Goal: Download file/media

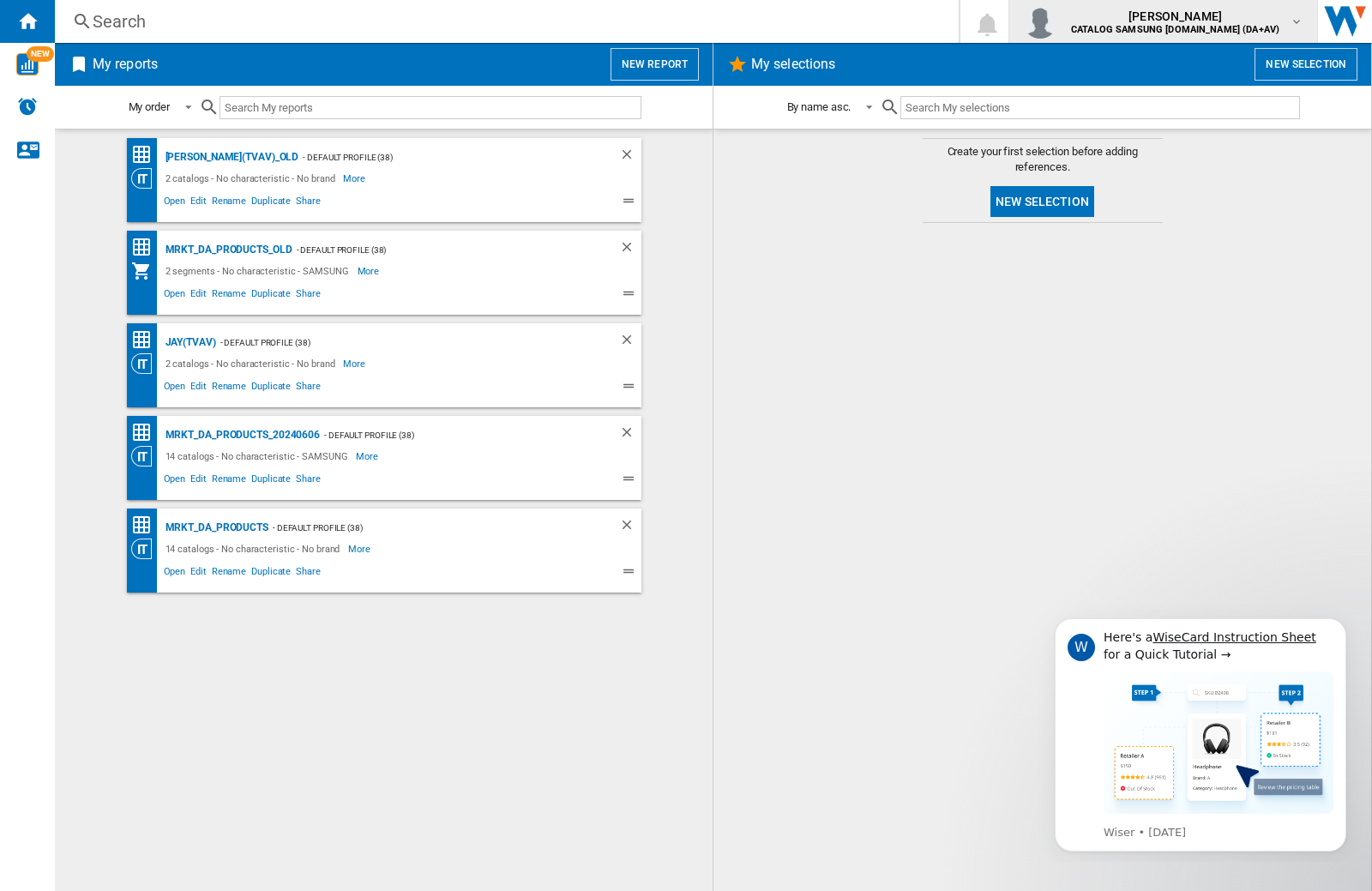
click at [1057, 21] on img "button" at bounding box center [1040, 21] width 34 height 34
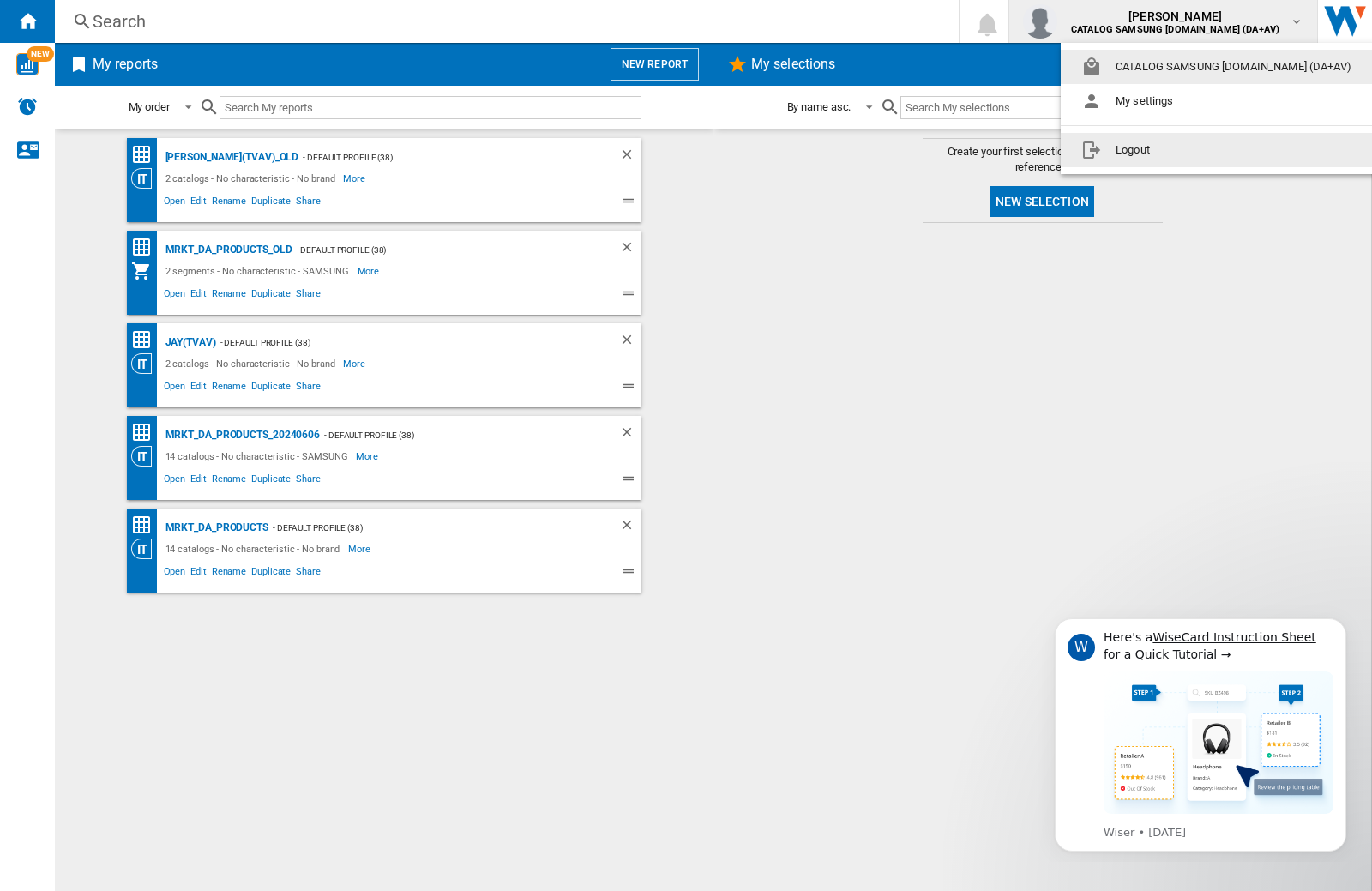
click at [1193, 150] on button "Logout" at bounding box center [1220, 149] width 318 height 34
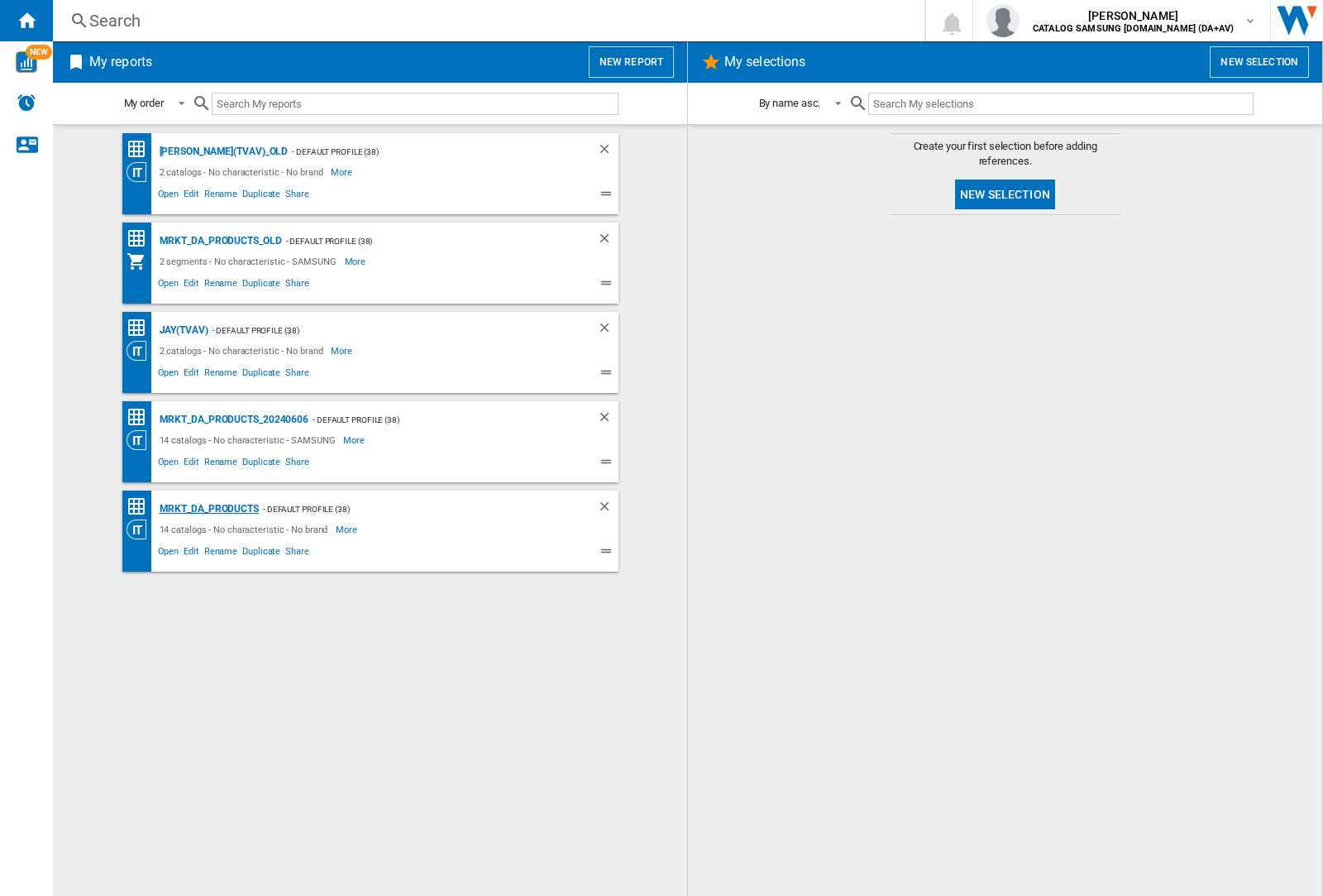
click at [208, 509] on div "MRKT_DA_PRODUCTS" at bounding box center [207, 509] width 103 height 20
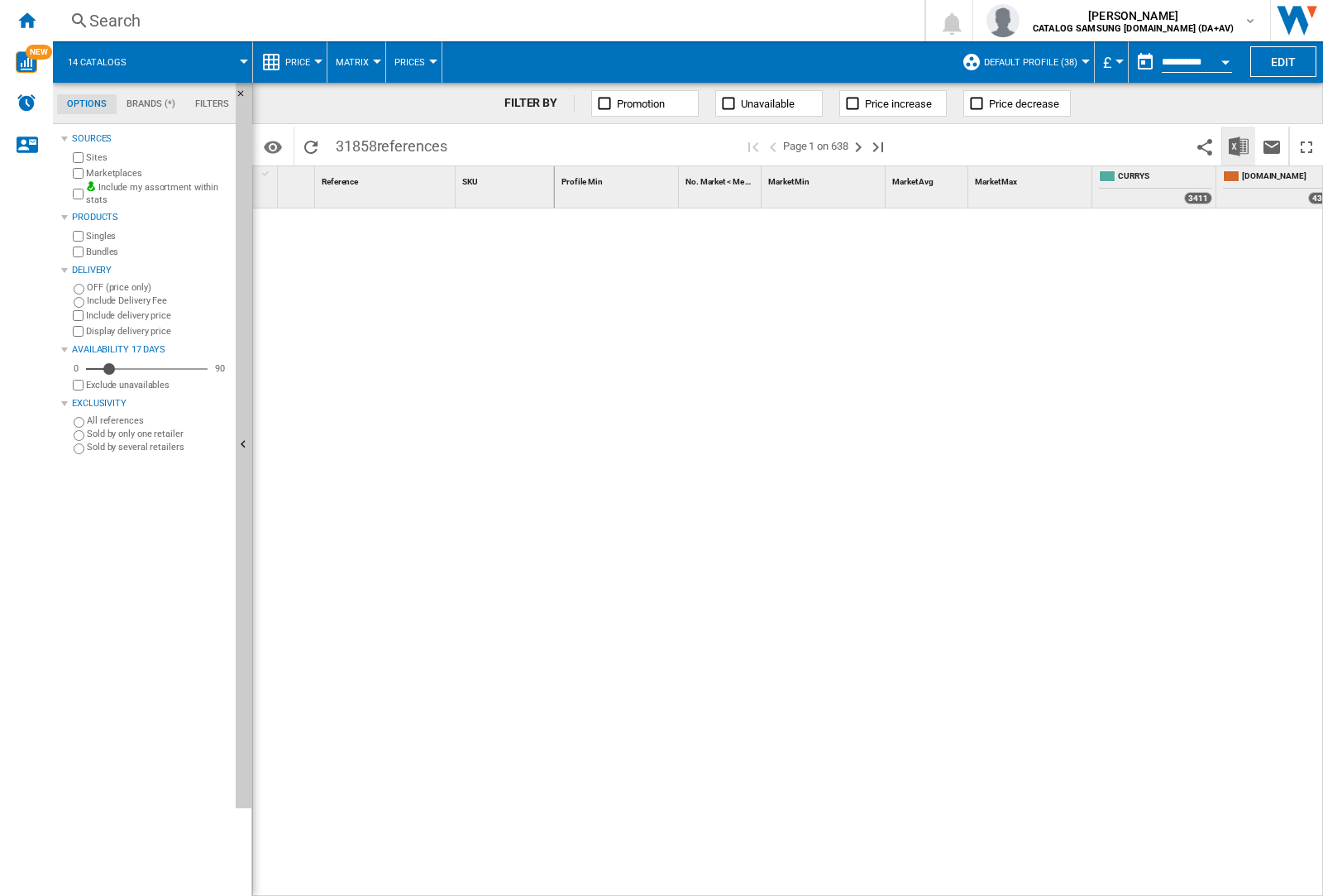
click at [1237, 145] on img "Download in Excel" at bounding box center [1238, 146] width 19 height 19
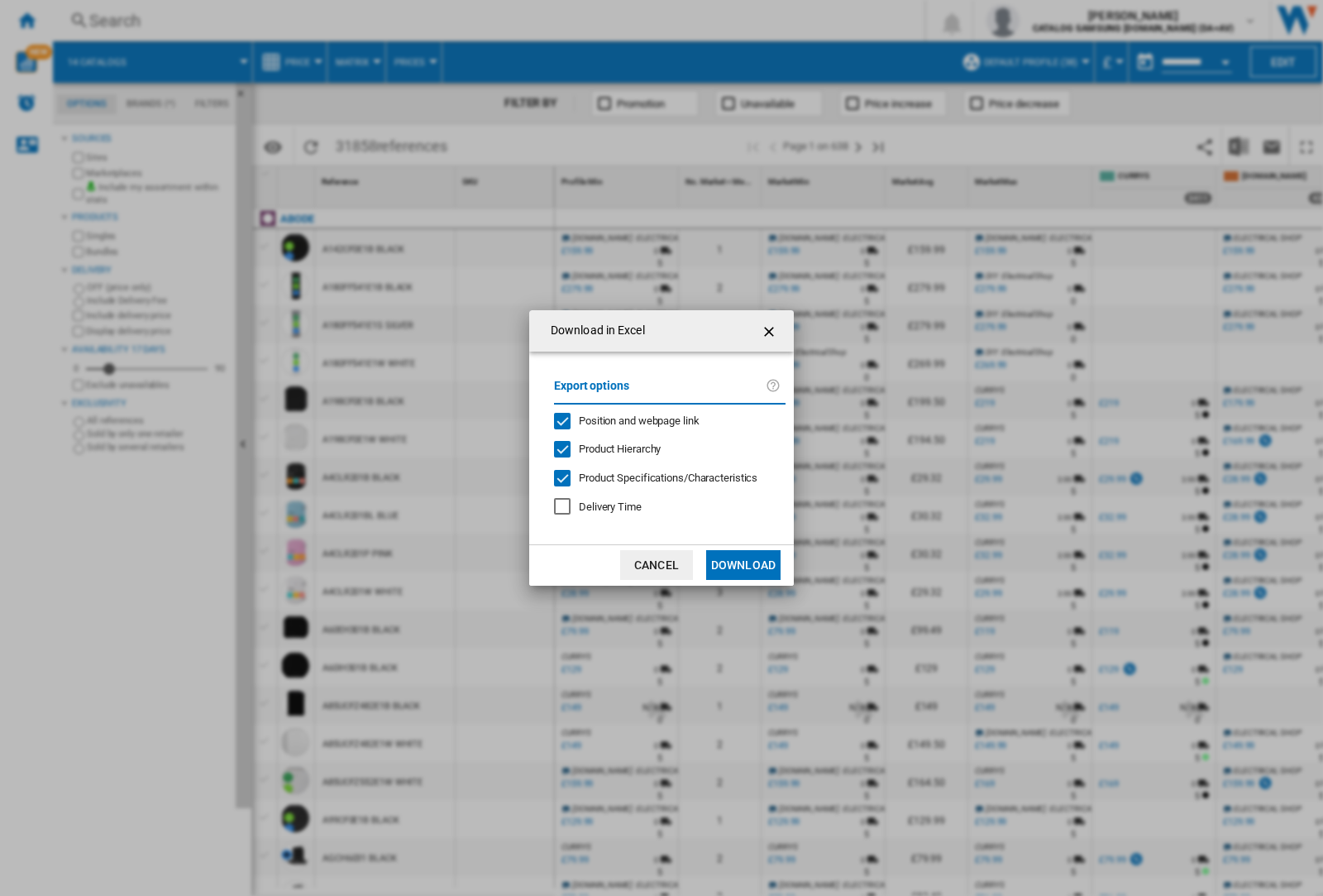
click at [628, 420] on span "Position and webpage link" at bounding box center [639, 420] width 120 height 13
click at [743, 565] on button "Download" at bounding box center [743, 565] width 75 height 30
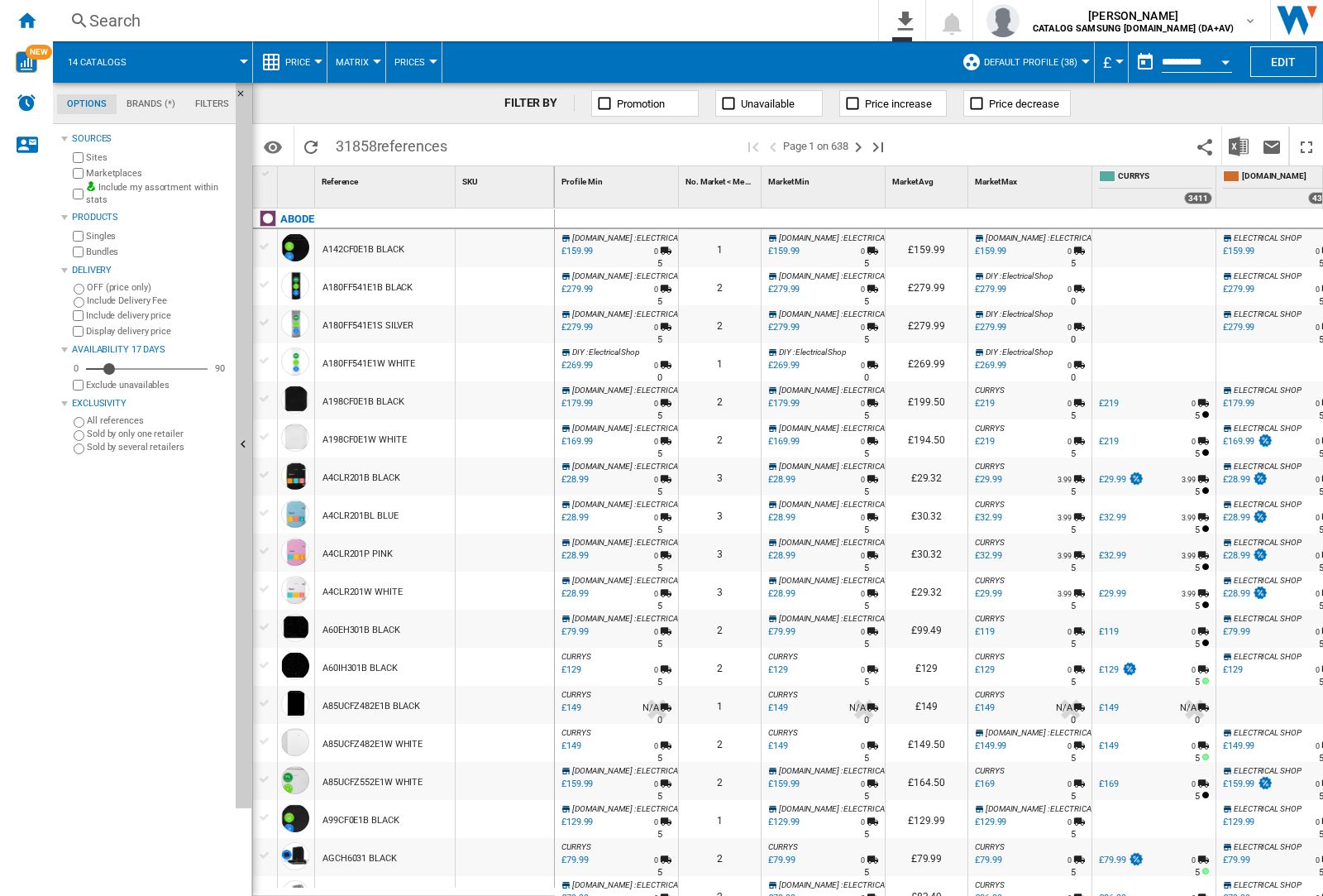
click at [515, 283] on div at bounding box center [505, 286] width 98 height 38
